Goal: Information Seeking & Learning: Learn about a topic

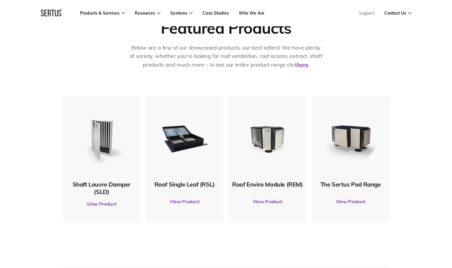
scroll to position [269, 0]
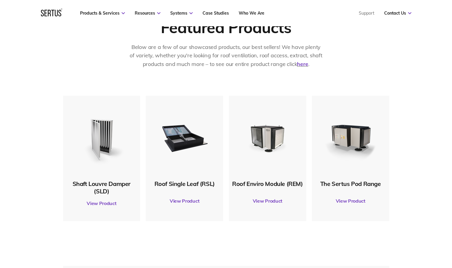
click at [194, 162] on img at bounding box center [185, 138] width 58 height 58
click at [184, 202] on link "View Product" at bounding box center [184, 201] width 71 height 17
click at [102, 201] on link "View Product" at bounding box center [101, 203] width 71 height 17
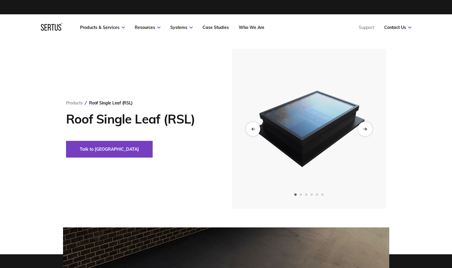
click at [367, 129] on div "Next slide" at bounding box center [364, 129] width 15 height 15
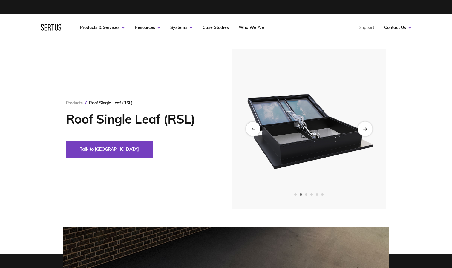
click at [367, 129] on div "Next slide" at bounding box center [364, 129] width 15 height 15
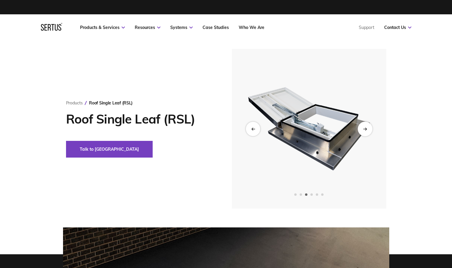
click at [367, 129] on div "Next slide" at bounding box center [364, 129] width 15 height 15
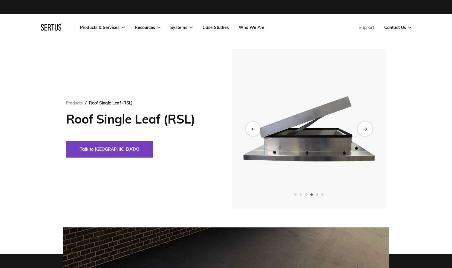
click at [367, 129] on div "Next slide" at bounding box center [364, 129] width 15 height 15
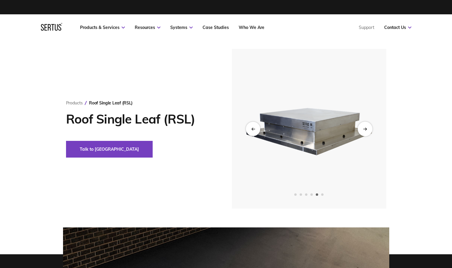
click at [367, 129] on div "Next slide" at bounding box center [364, 129] width 15 height 15
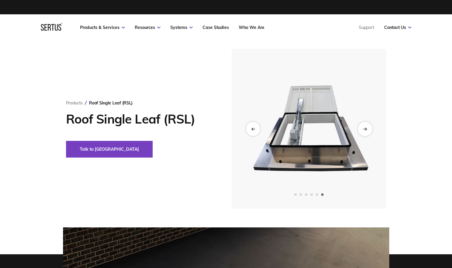
click at [367, 129] on div "Next slide" at bounding box center [364, 129] width 15 height 15
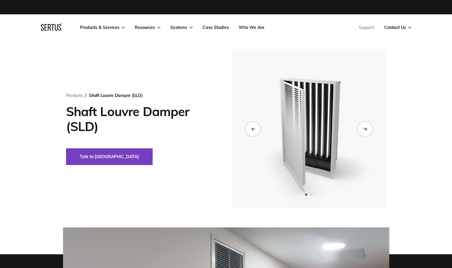
click at [366, 129] on icon "Next slide" at bounding box center [365, 128] width 1 height 2
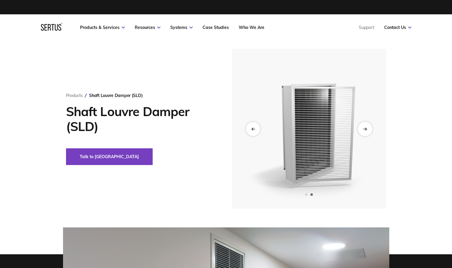
click at [366, 129] on icon "Next slide" at bounding box center [365, 128] width 1 height 2
